Goal: Information Seeking & Learning: Learn about a topic

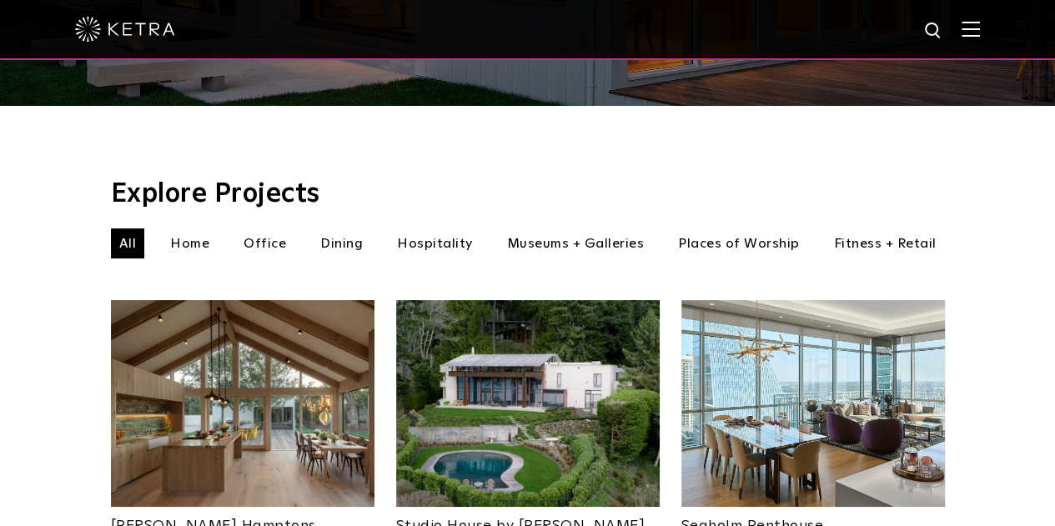
scroll to position [464, 0]
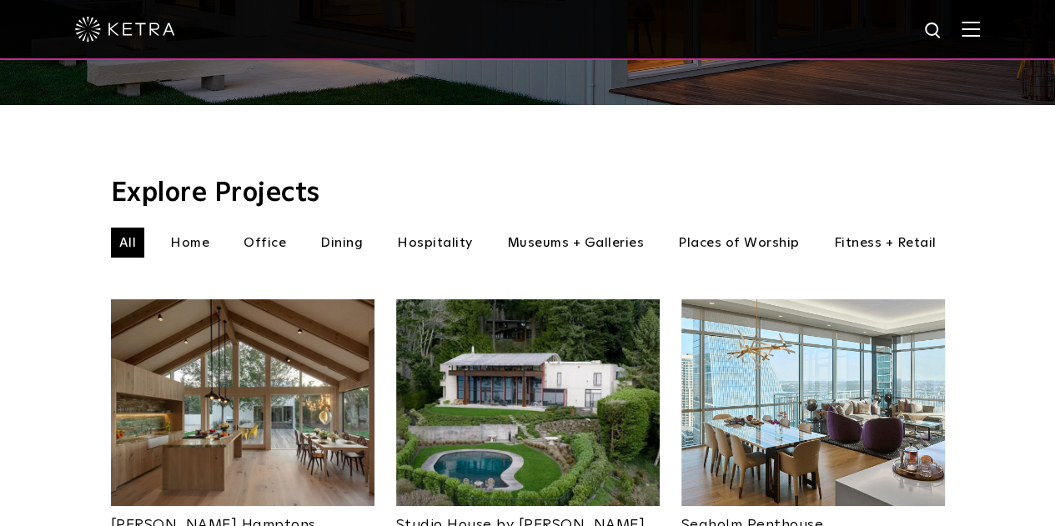
click at [337, 228] on li "Dining" at bounding box center [341, 243] width 59 height 30
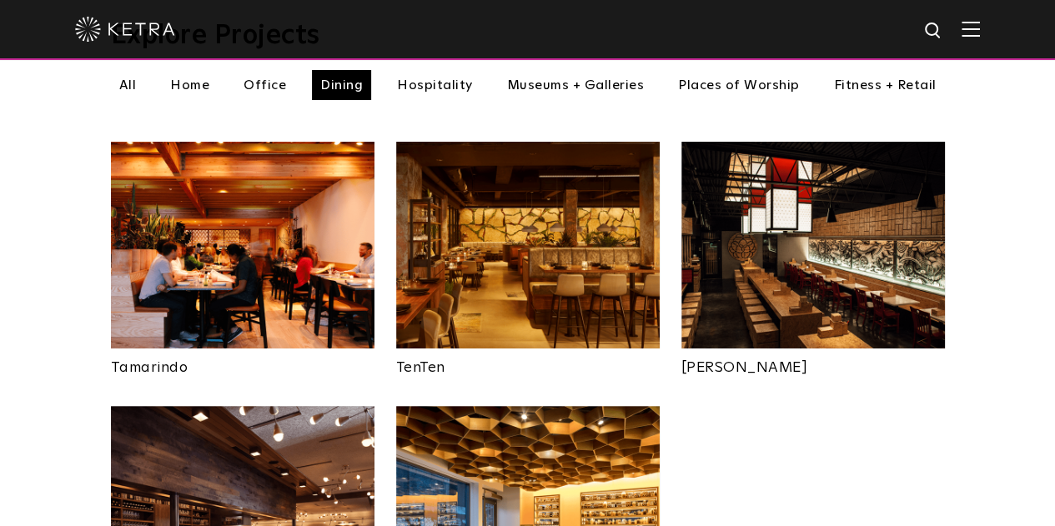
scroll to position [621, 0]
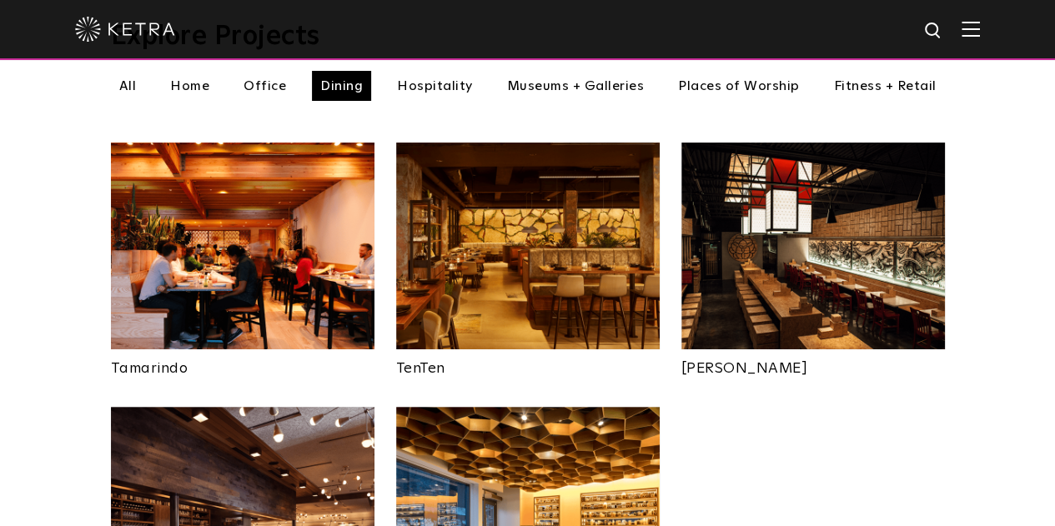
click at [609, 193] on img at bounding box center [527, 246] width 263 height 207
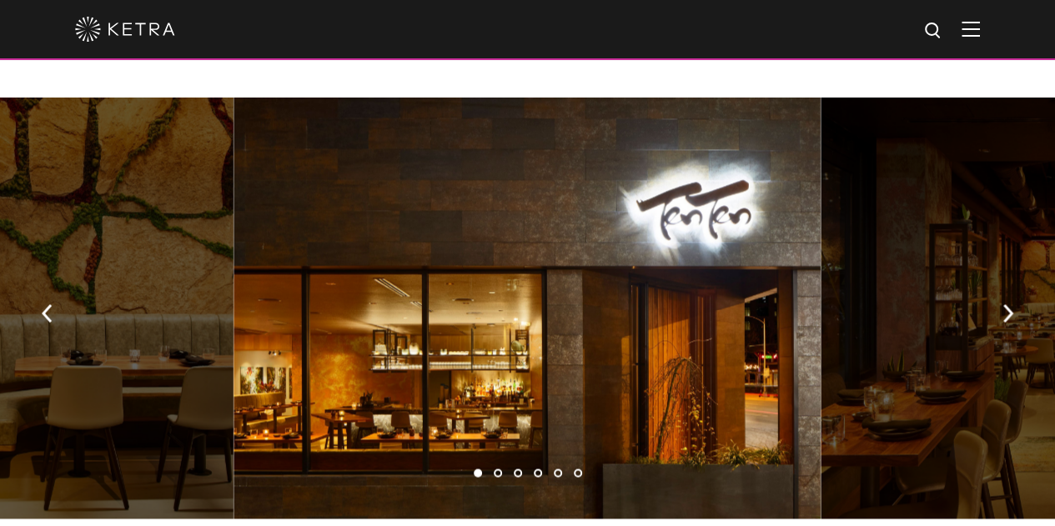
scroll to position [1139, 0]
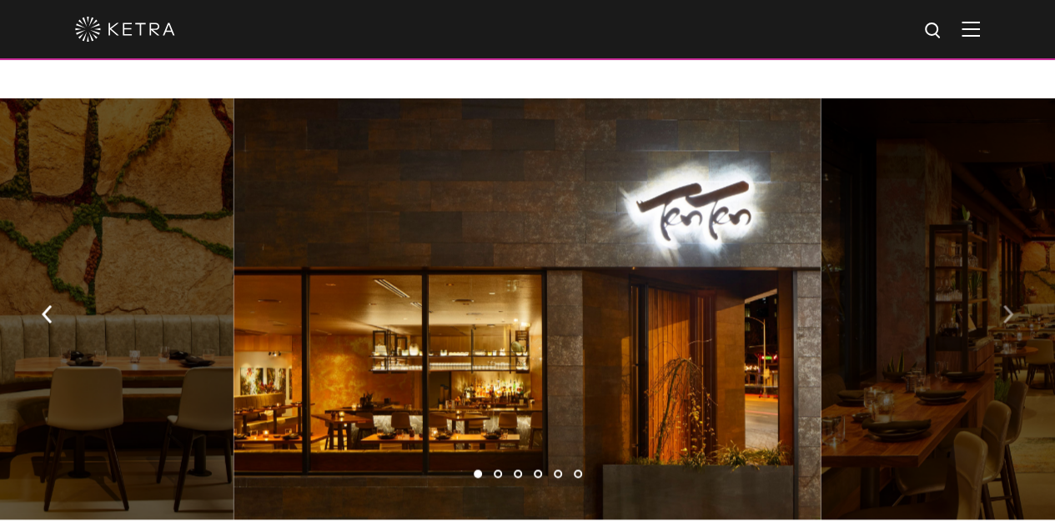
click at [1008, 305] on img "button" at bounding box center [1007, 314] width 11 height 18
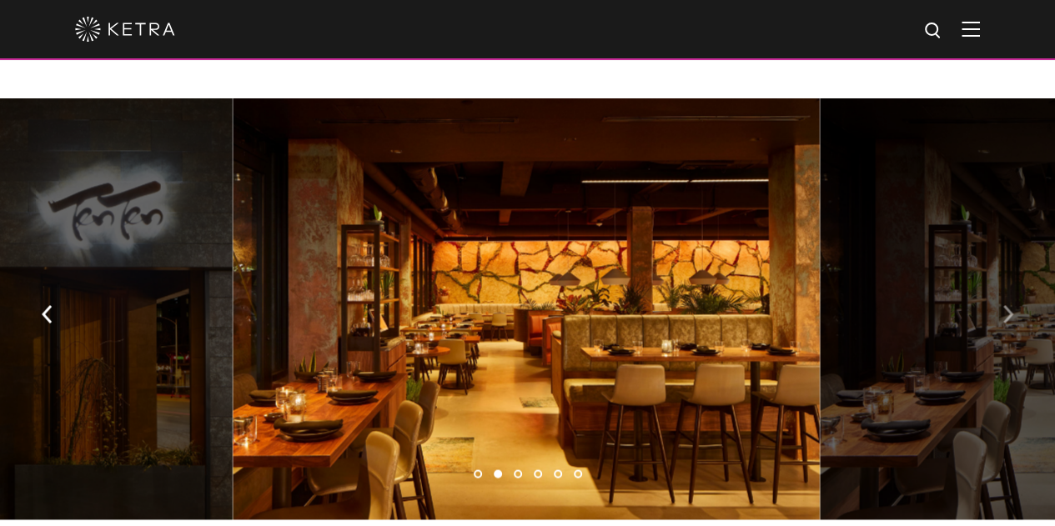
click at [1008, 305] on img "button" at bounding box center [1007, 314] width 11 height 18
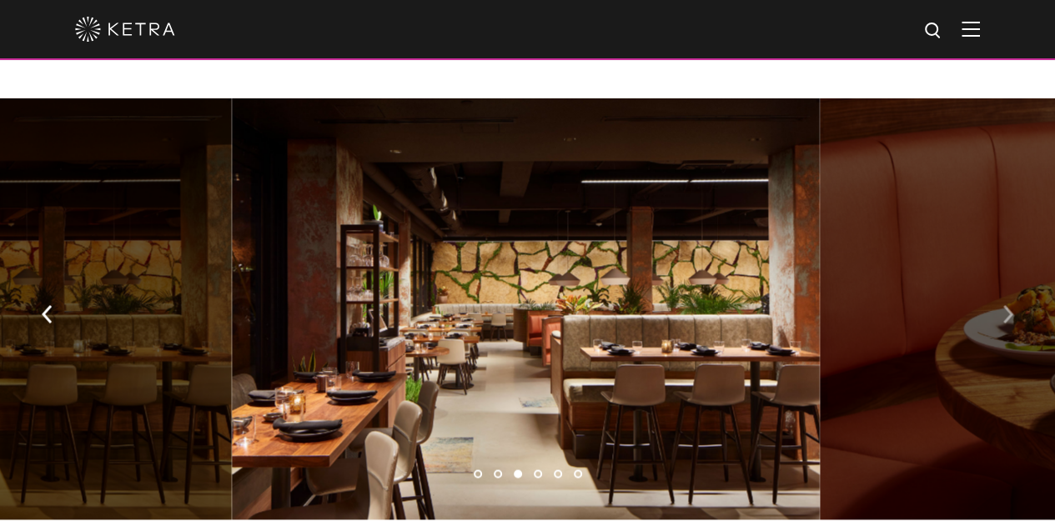
click at [1008, 305] on img "button" at bounding box center [1007, 314] width 11 height 18
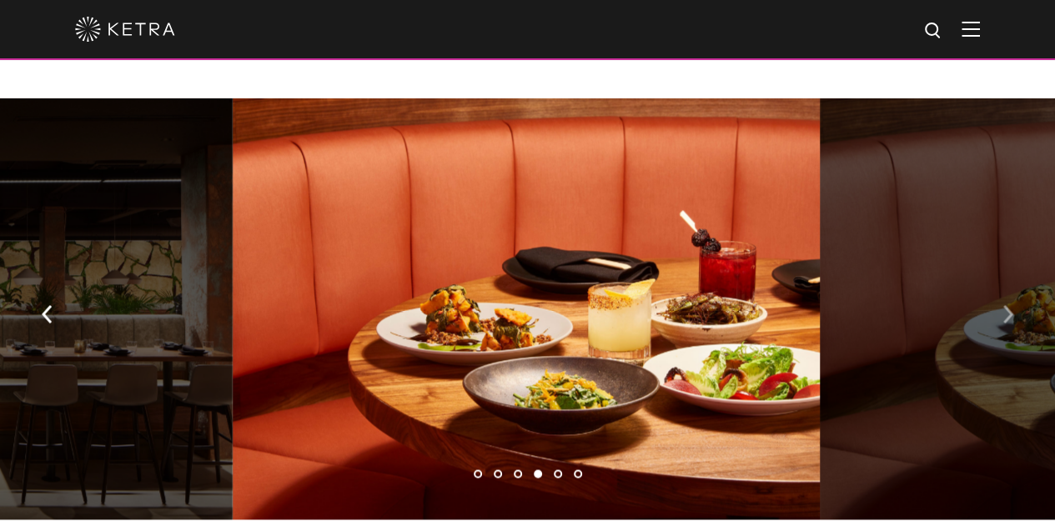
click at [1008, 305] on img "button" at bounding box center [1007, 314] width 11 height 18
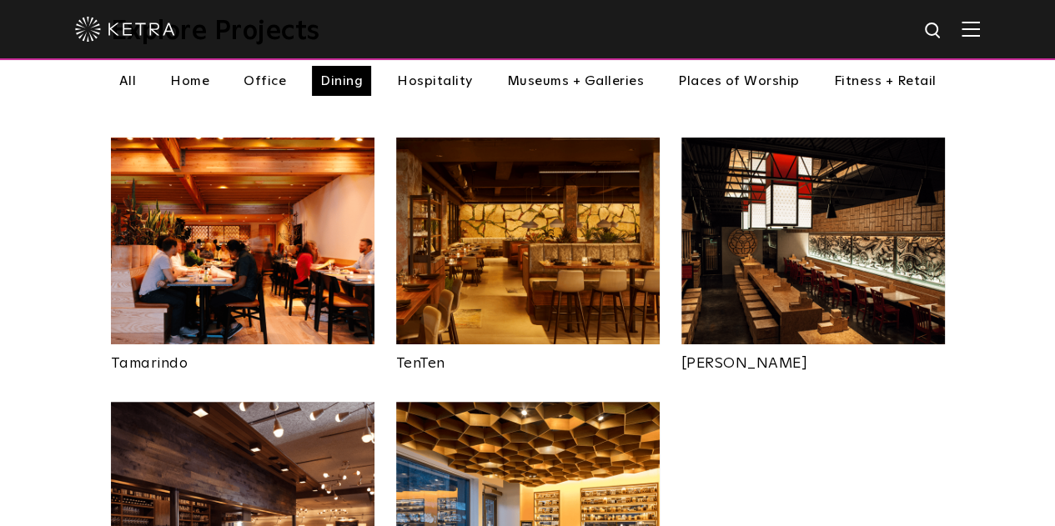
click at [798, 249] on img at bounding box center [812, 241] width 263 height 207
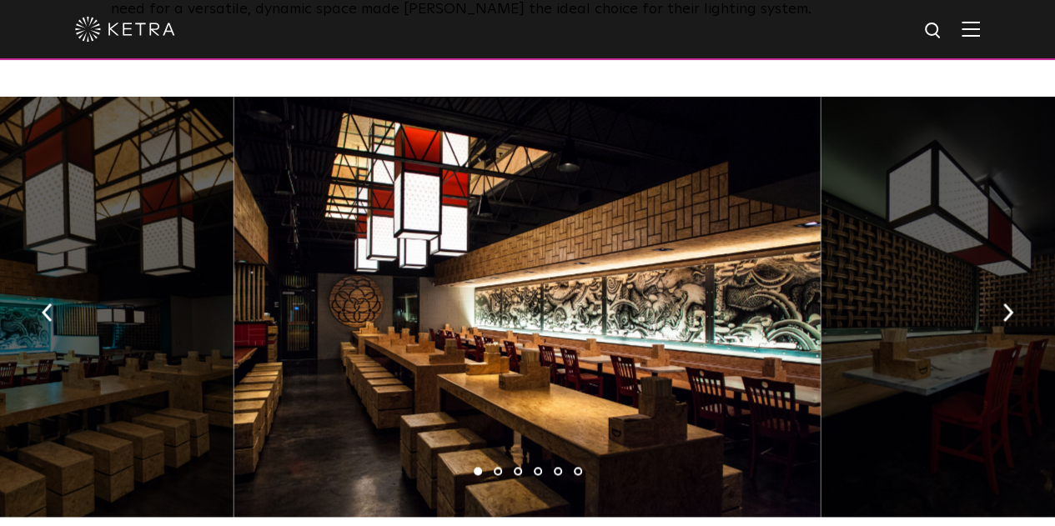
scroll to position [913, 0]
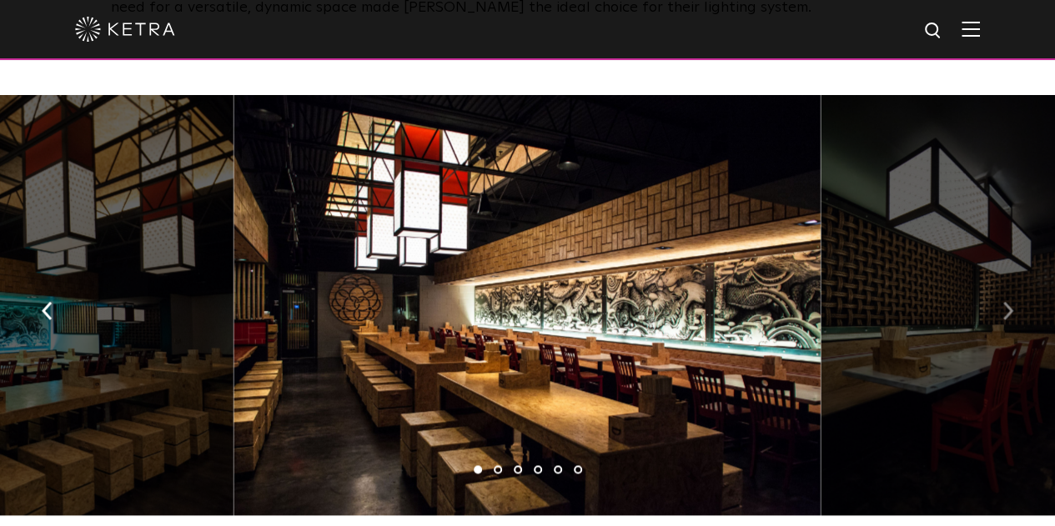
click at [1005, 303] on img "button" at bounding box center [1007, 310] width 11 height 18
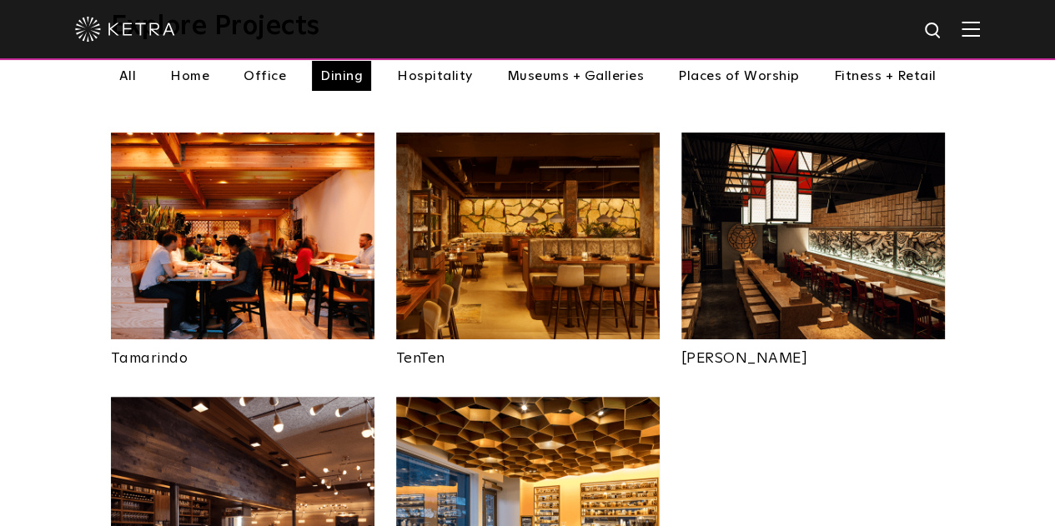
click at [243, 253] on img at bounding box center [242, 236] width 263 height 207
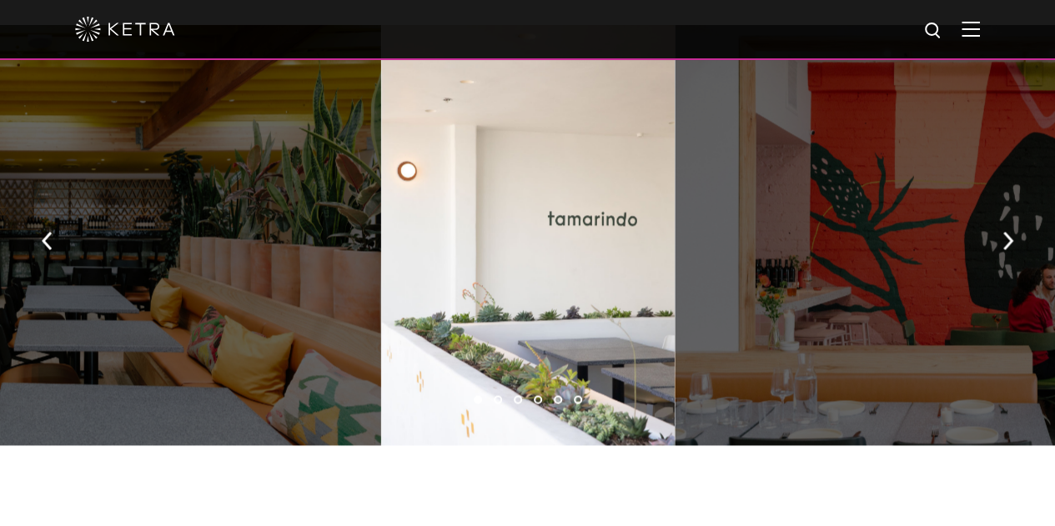
scroll to position [1291, 0]
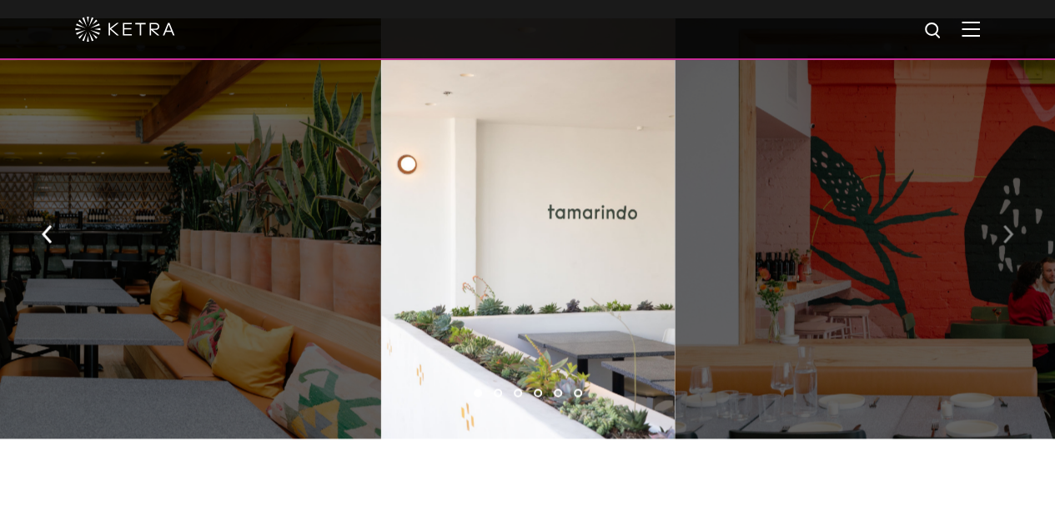
click at [1010, 224] on img "button" at bounding box center [1007, 233] width 11 height 18
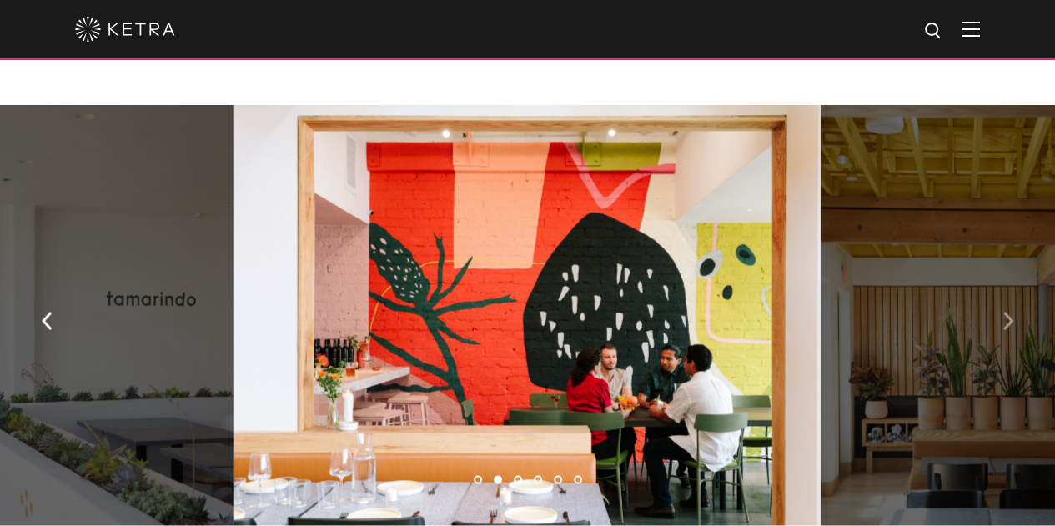
scroll to position [1139, 0]
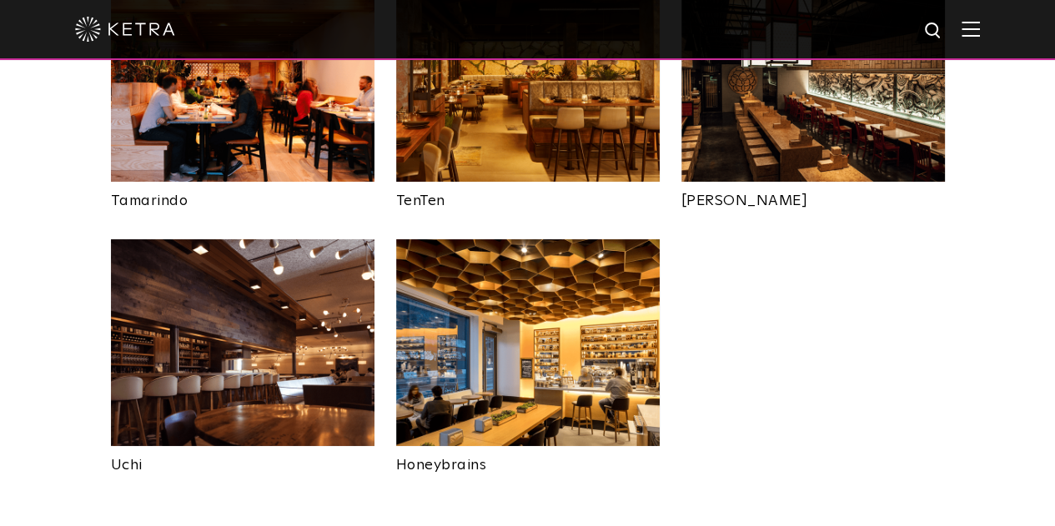
scroll to position [803, 0]
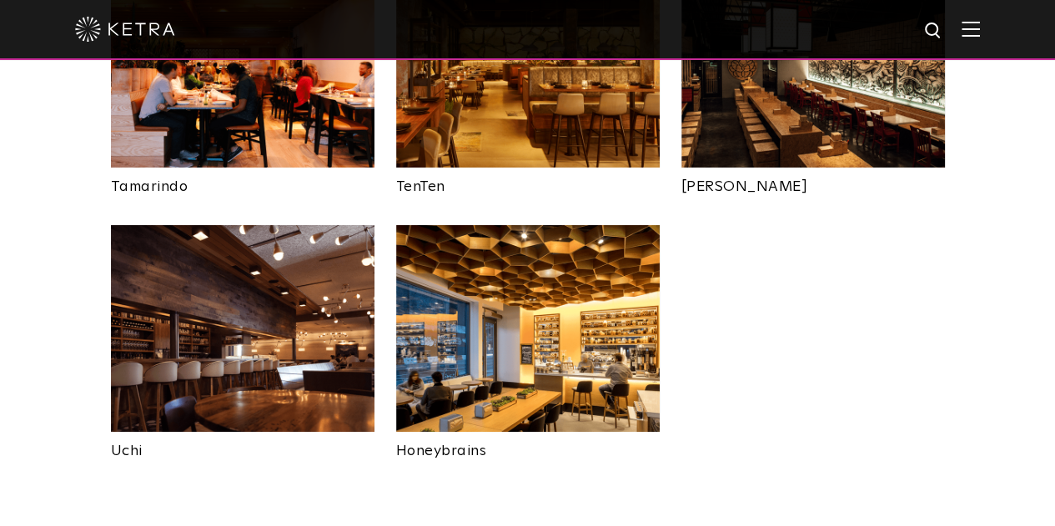
click at [514, 299] on img at bounding box center [527, 328] width 263 height 207
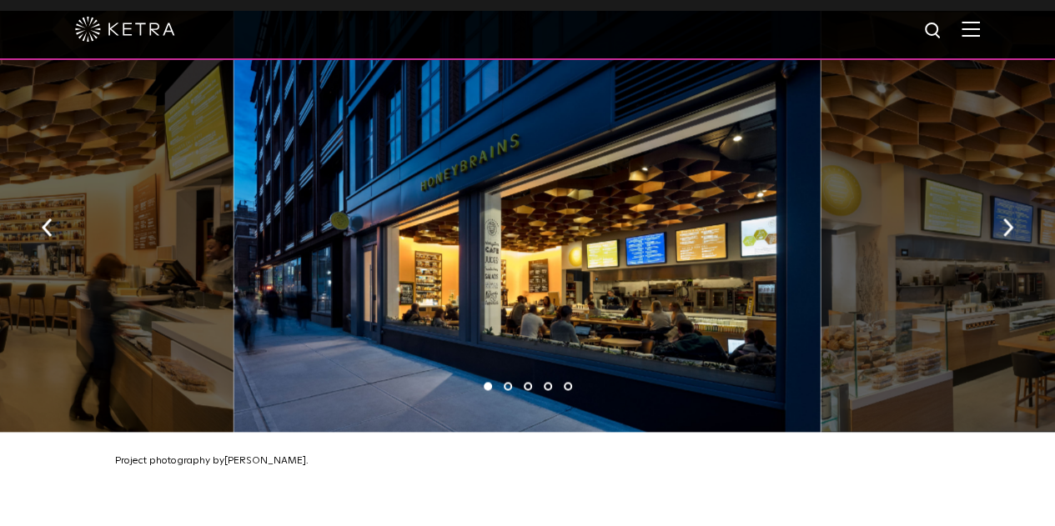
scroll to position [928, 0]
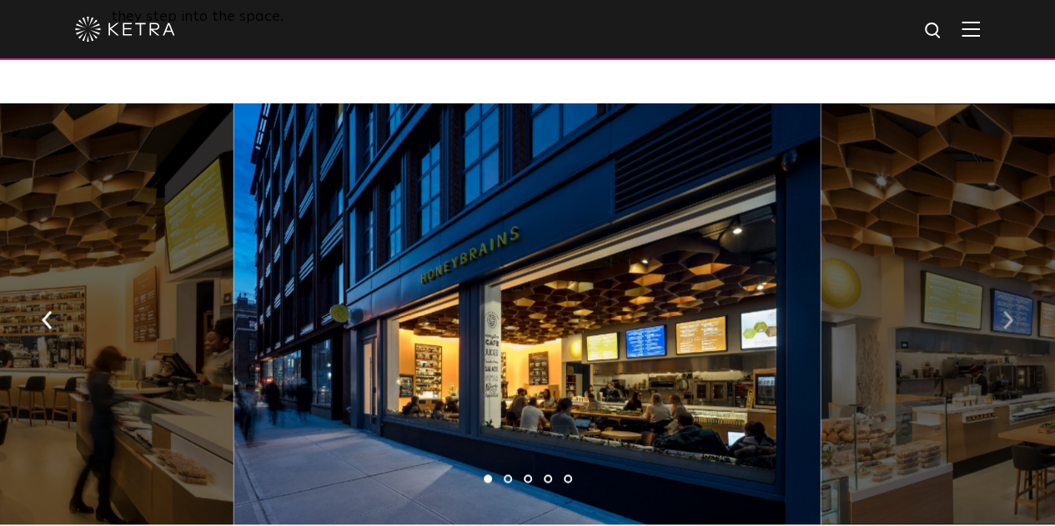
click at [1005, 310] on img "button" at bounding box center [1007, 319] width 11 height 18
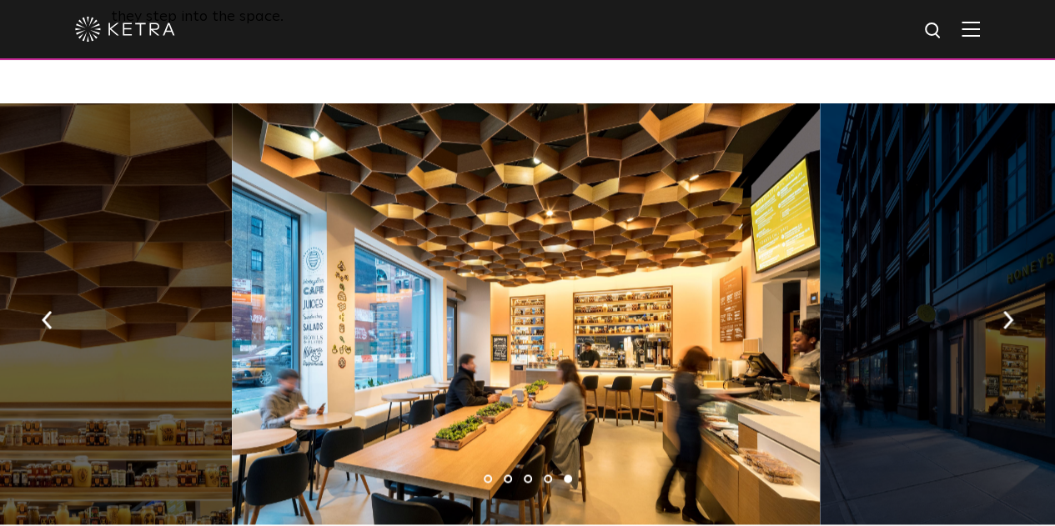
click at [739, 103] on div at bounding box center [525, 313] width 587 height 421
click at [978, 21] on img at bounding box center [970, 29] width 18 height 16
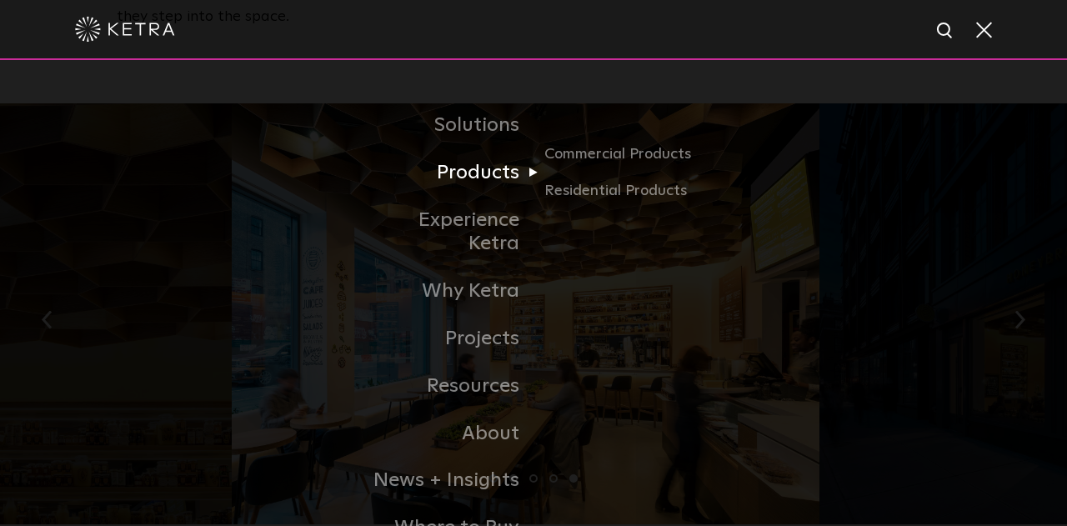
click at [489, 178] on link "Products" at bounding box center [448, 173] width 171 height 48
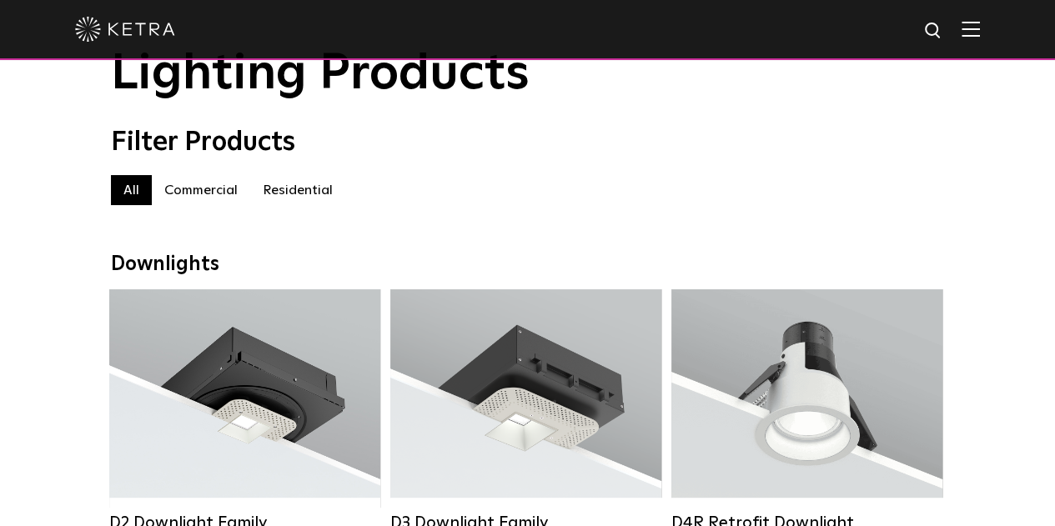
scroll to position [78, 0]
click at [196, 189] on label "Commercial" at bounding box center [201, 191] width 98 height 30
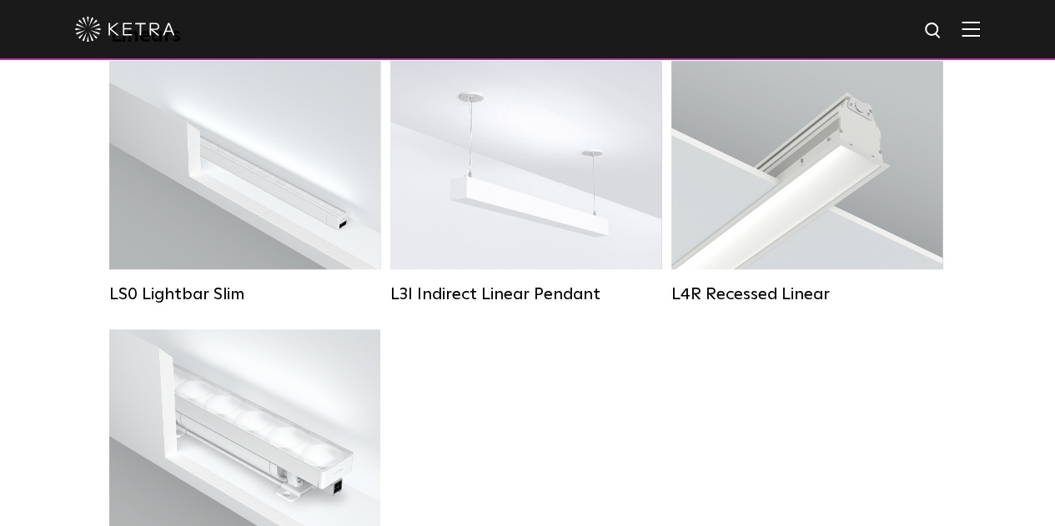
scroll to position [644, 0]
click at [980, 37] on img at bounding box center [970, 29] width 18 height 16
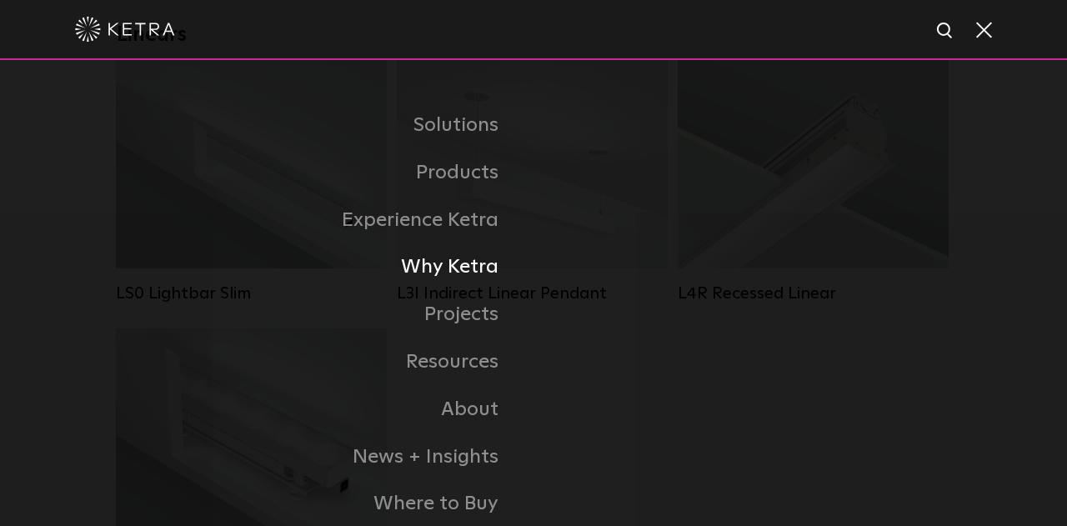
click at [455, 268] on link "Why Ketra" at bounding box center [325, 267] width 417 height 48
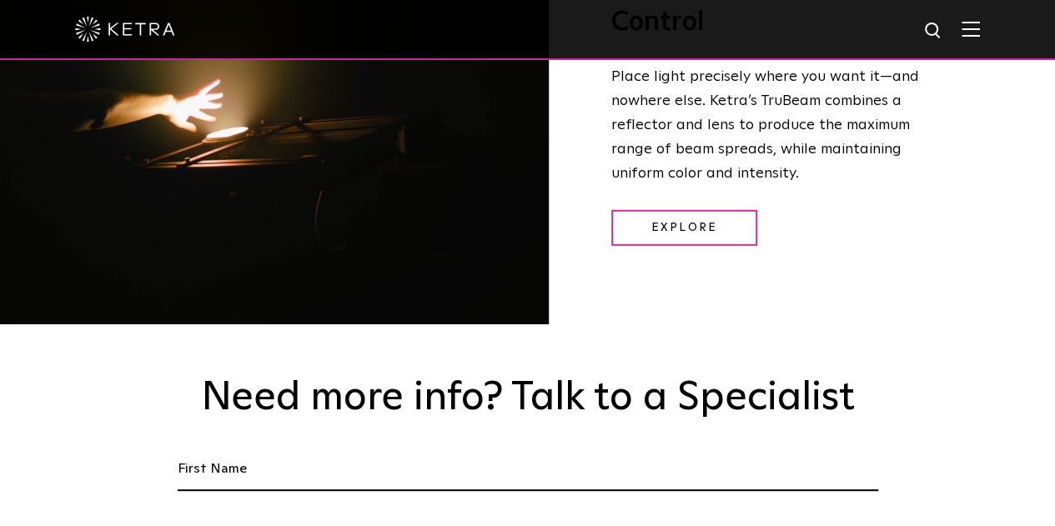
scroll to position [2230, 0]
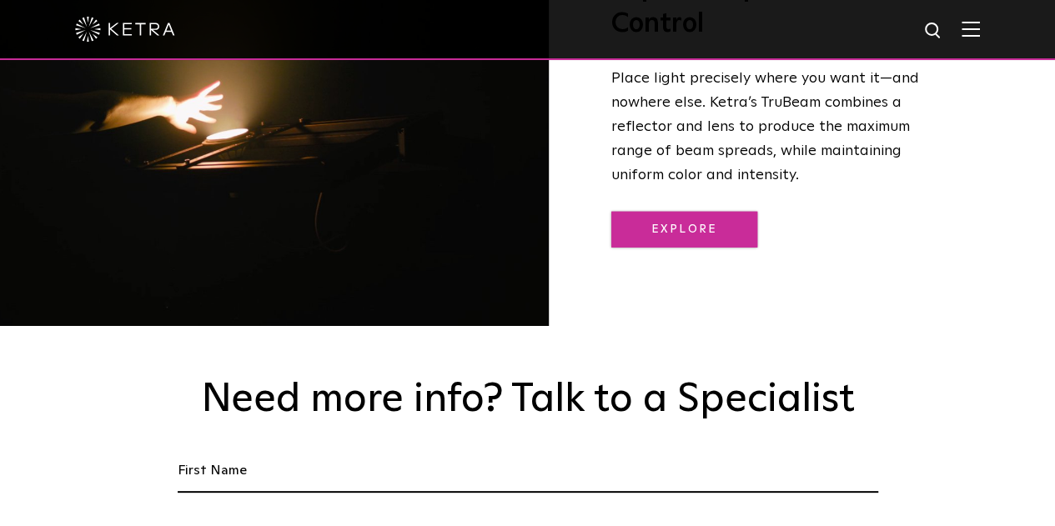
click at [701, 212] on link "Explore" at bounding box center [684, 230] width 146 height 36
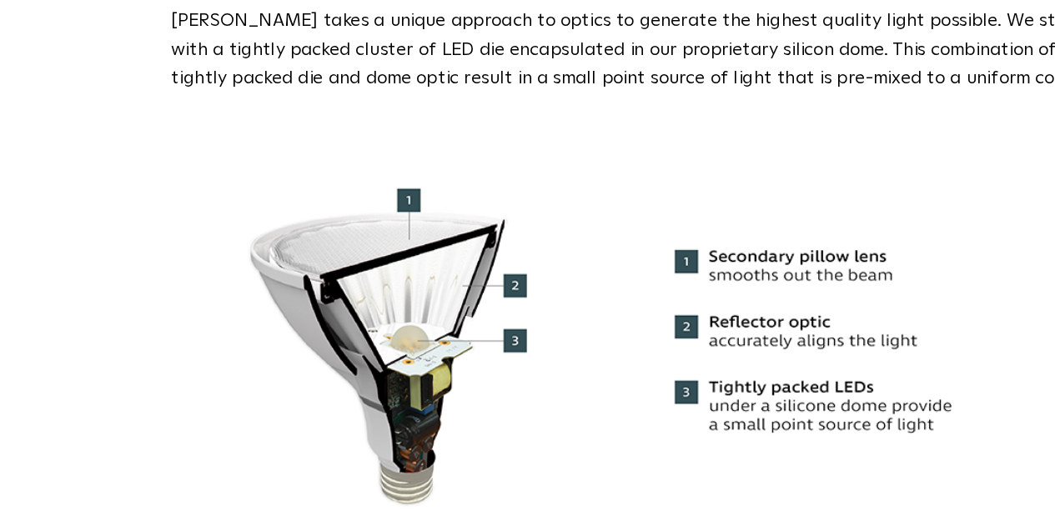
scroll to position [1660, 0]
